Goal: Information Seeking & Learning: Learn about a topic

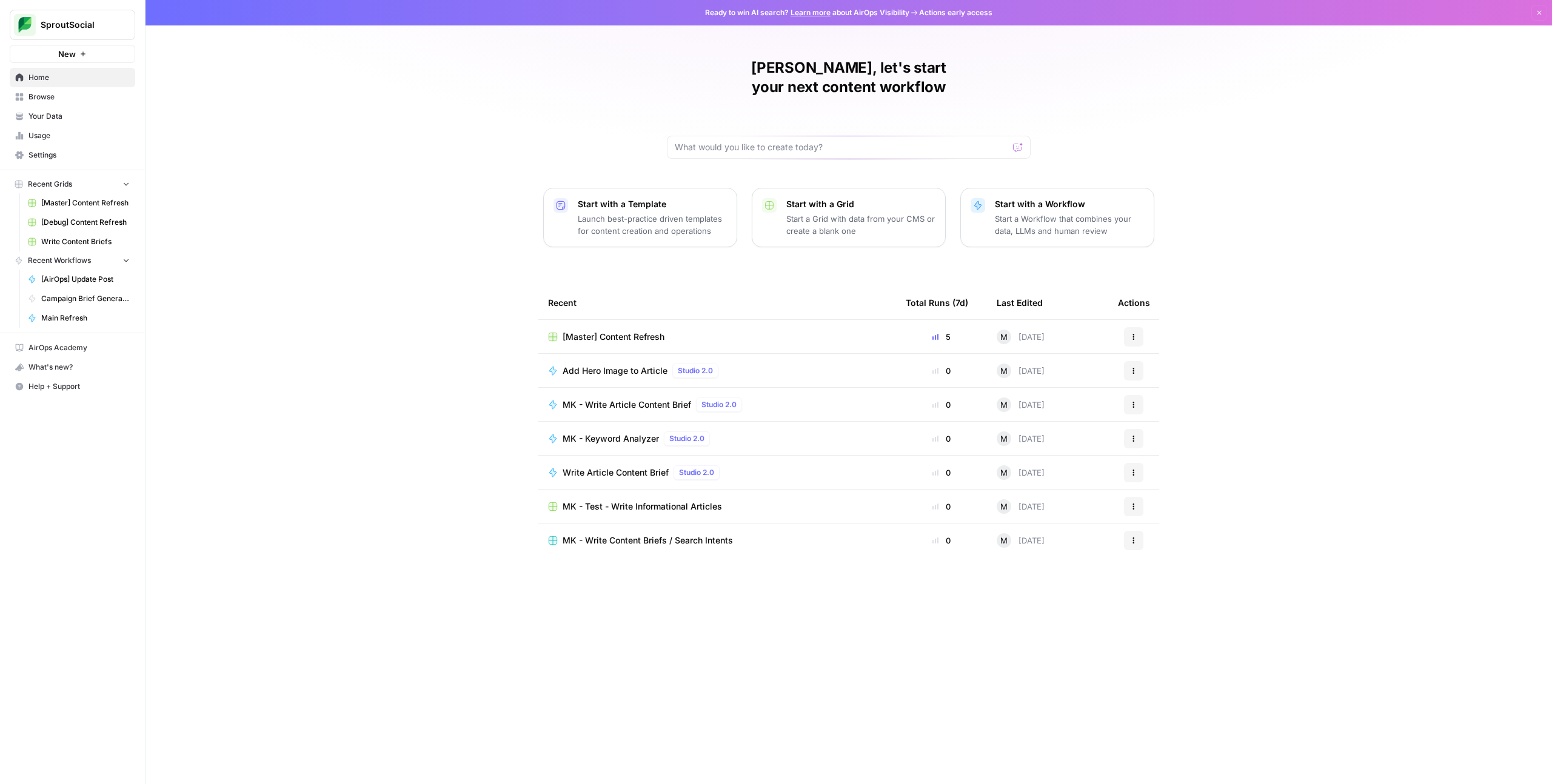
click at [55, 119] on span "Your Data" at bounding box center [79, 116] width 101 height 11
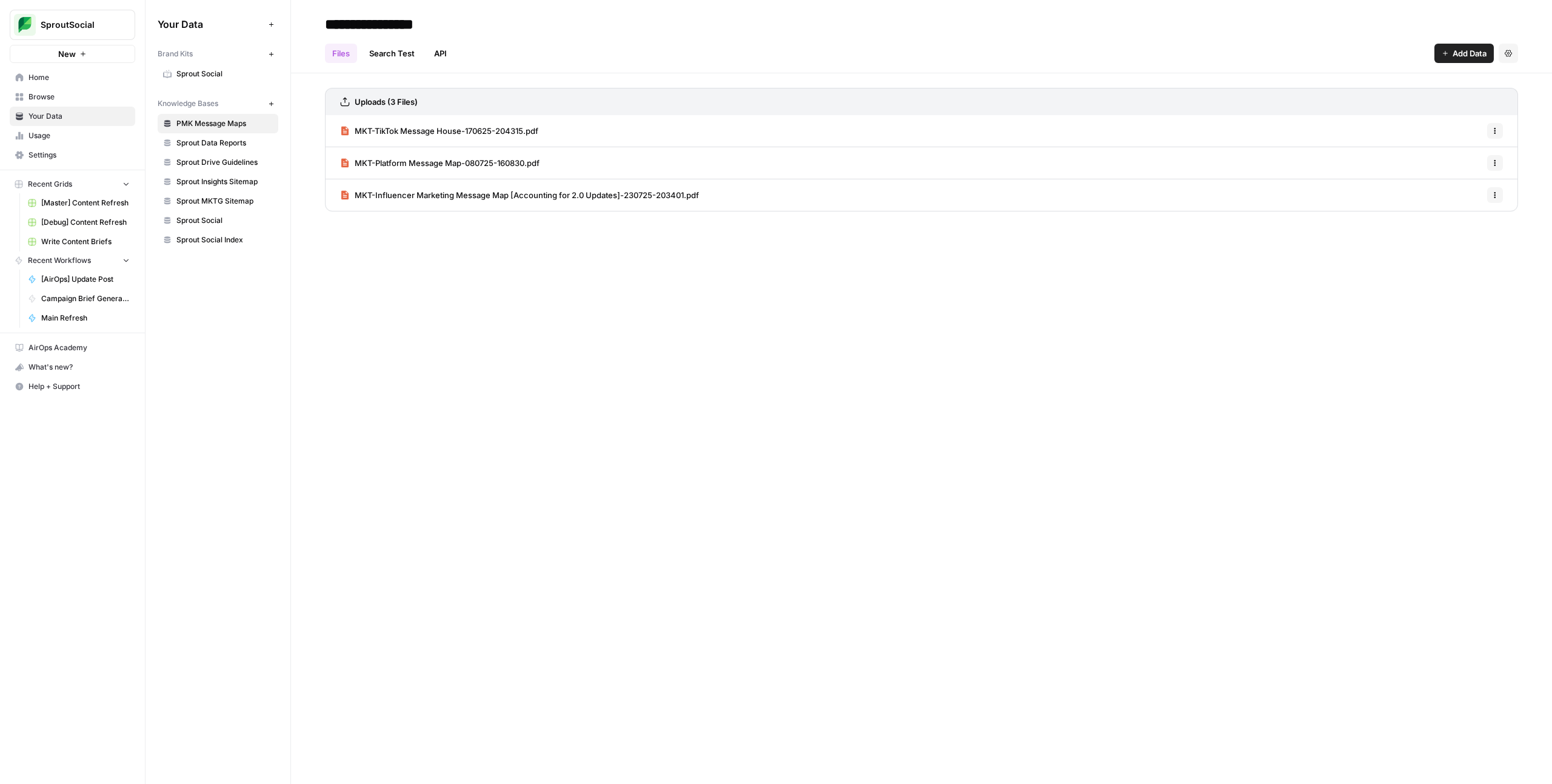
click at [414, 170] on link "MKT-Platform Message Map-080725-160830.pdf" at bounding box center [440, 163] width 200 height 31
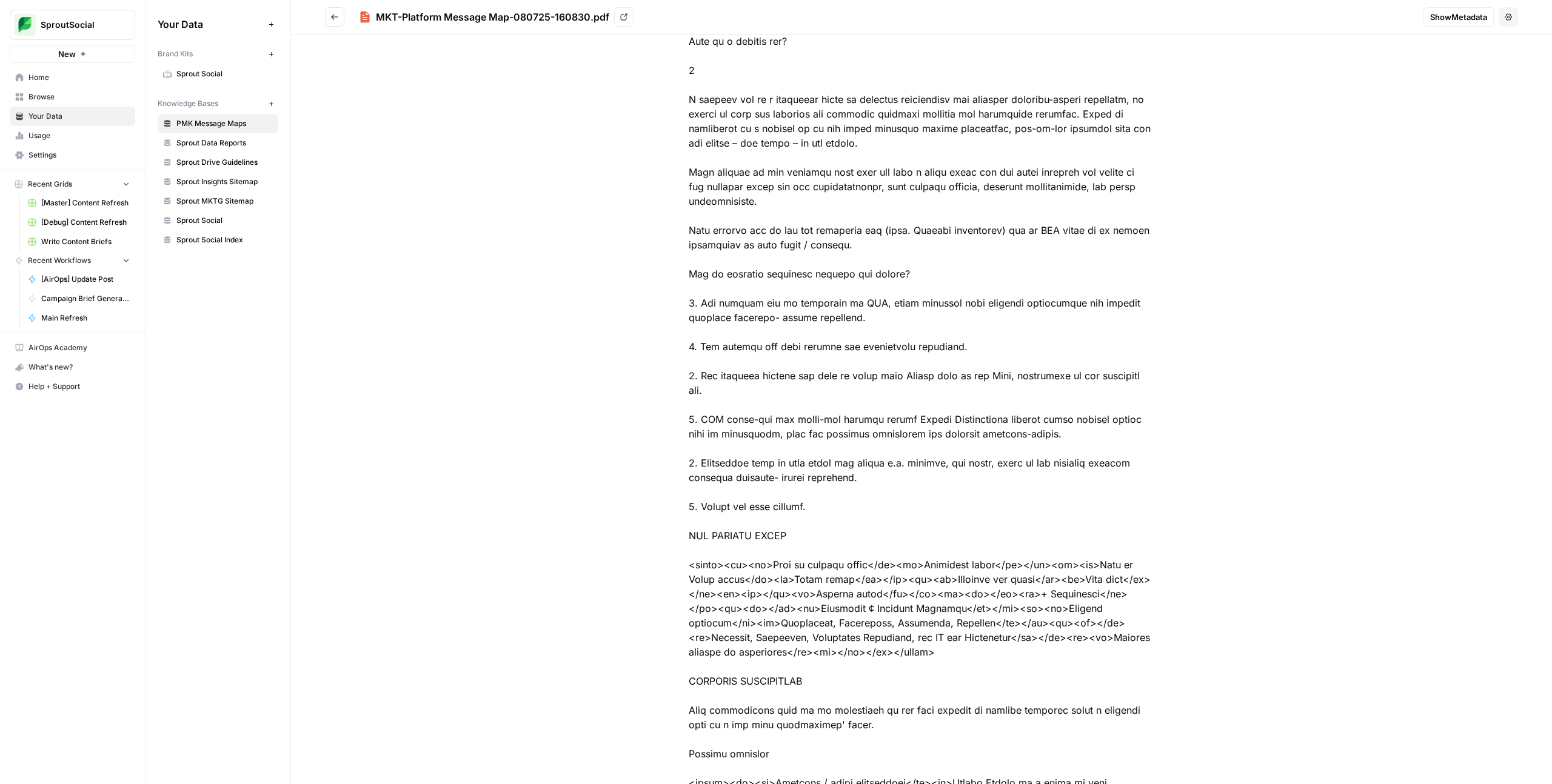
scroll to position [71, 0]
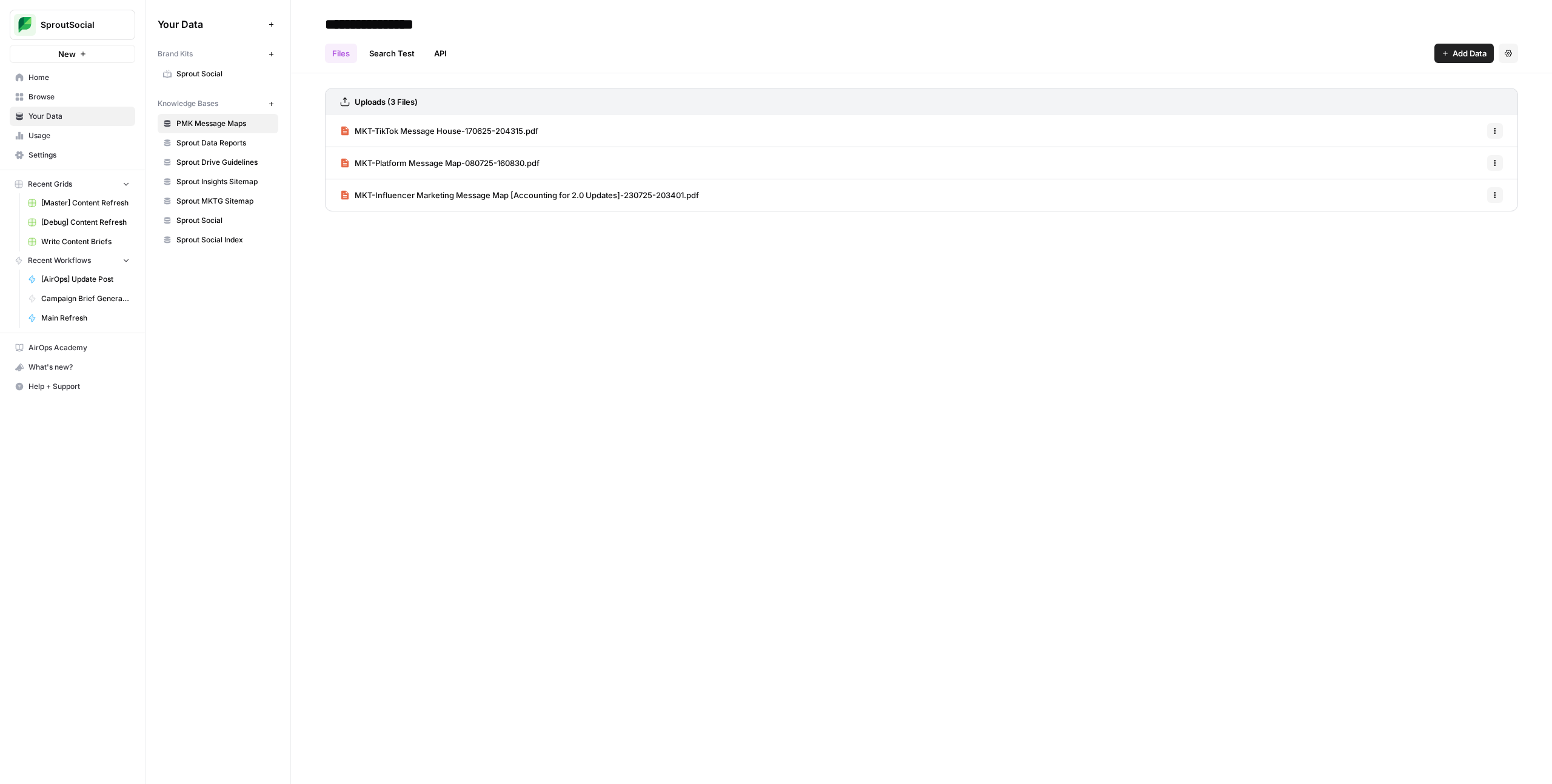
click at [487, 162] on span "MKT-Platform Message Map-080725-160830.pdf" at bounding box center [447, 162] width 185 height 12
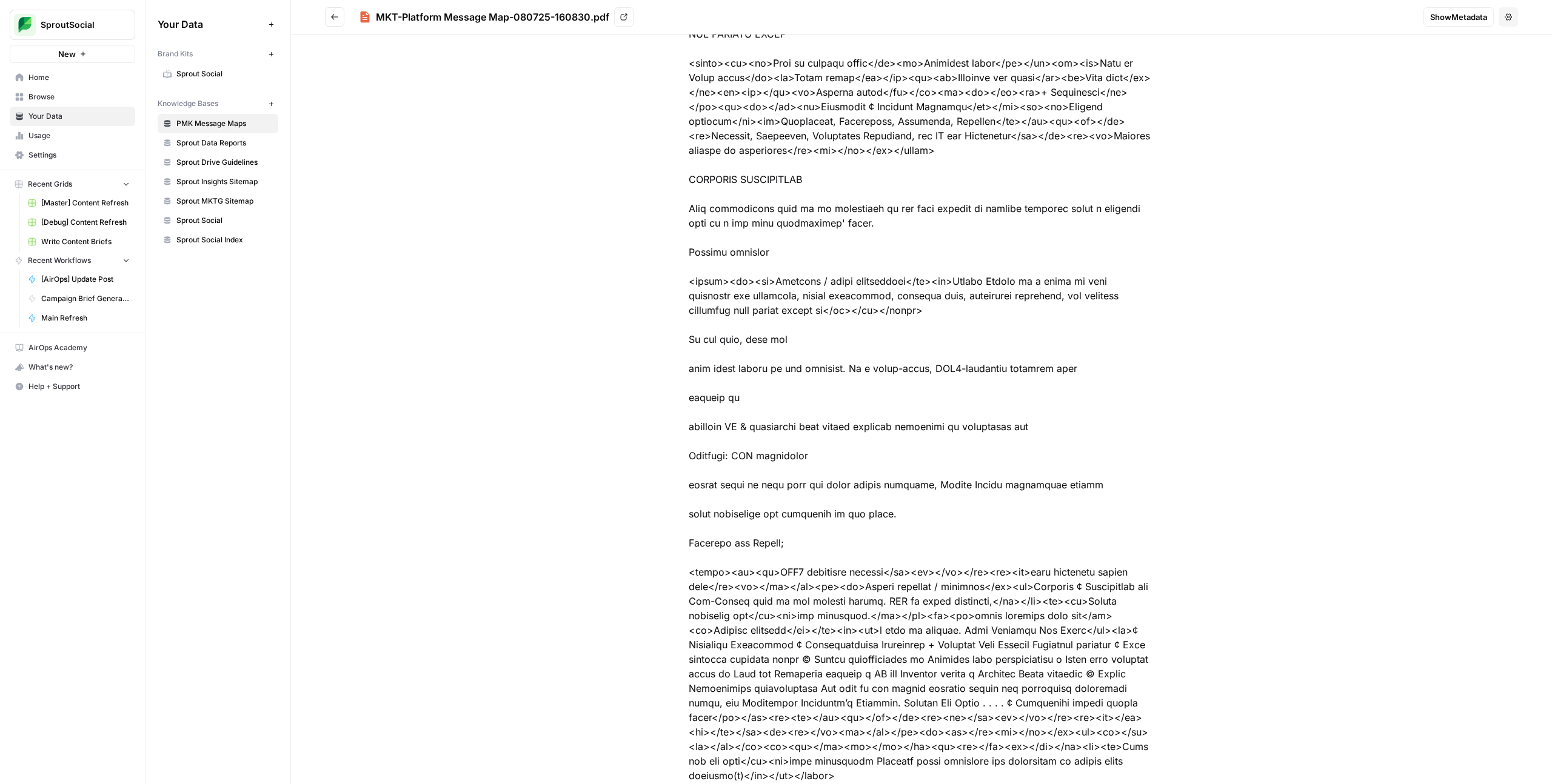
scroll to position [988, 0]
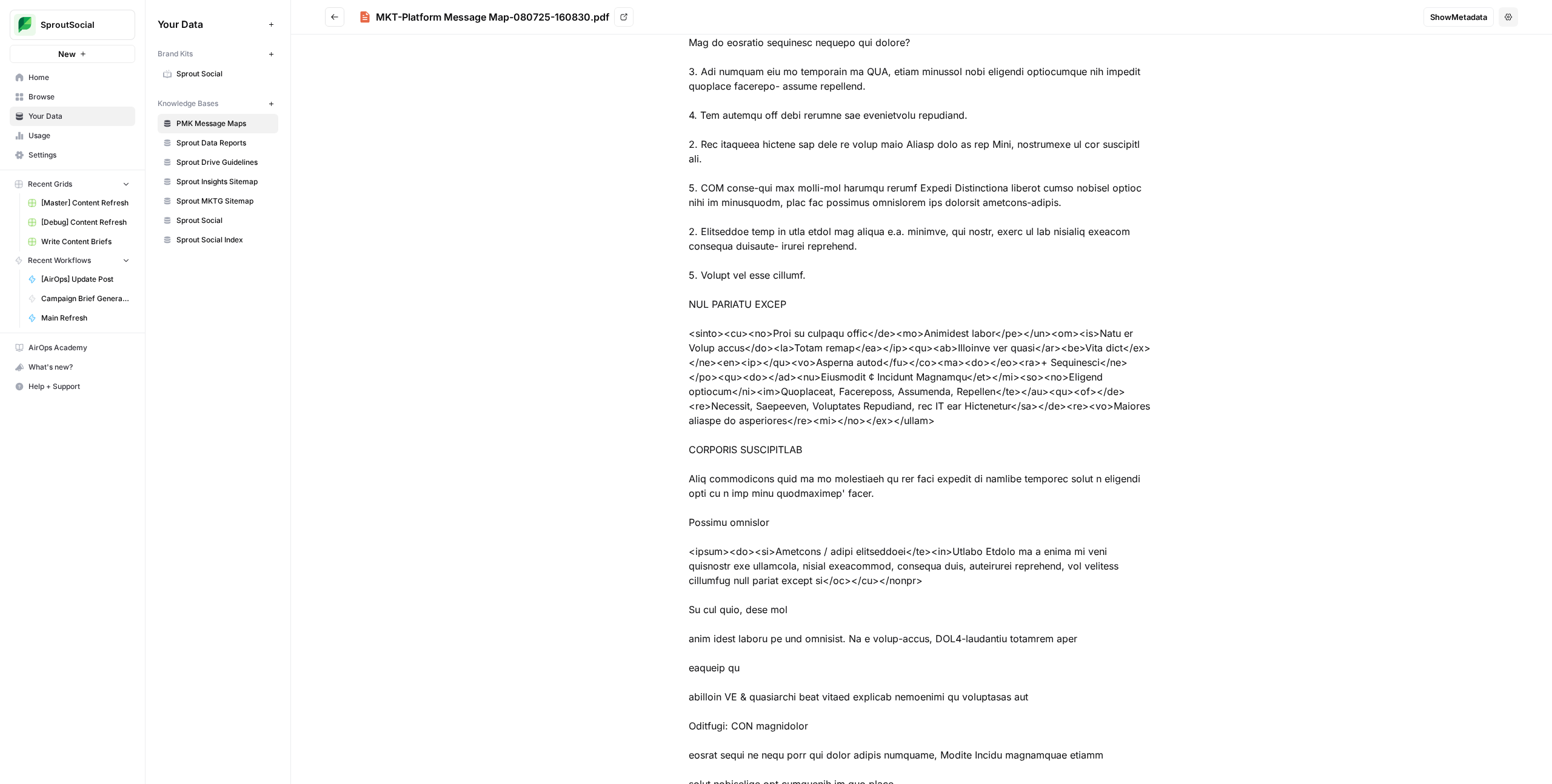
click at [622, 17] on icon at bounding box center [623, 16] width 7 height 7
click at [53, 351] on span "AirOps Academy" at bounding box center [79, 347] width 101 height 11
